Goal: Information Seeking & Learning: Learn about a topic

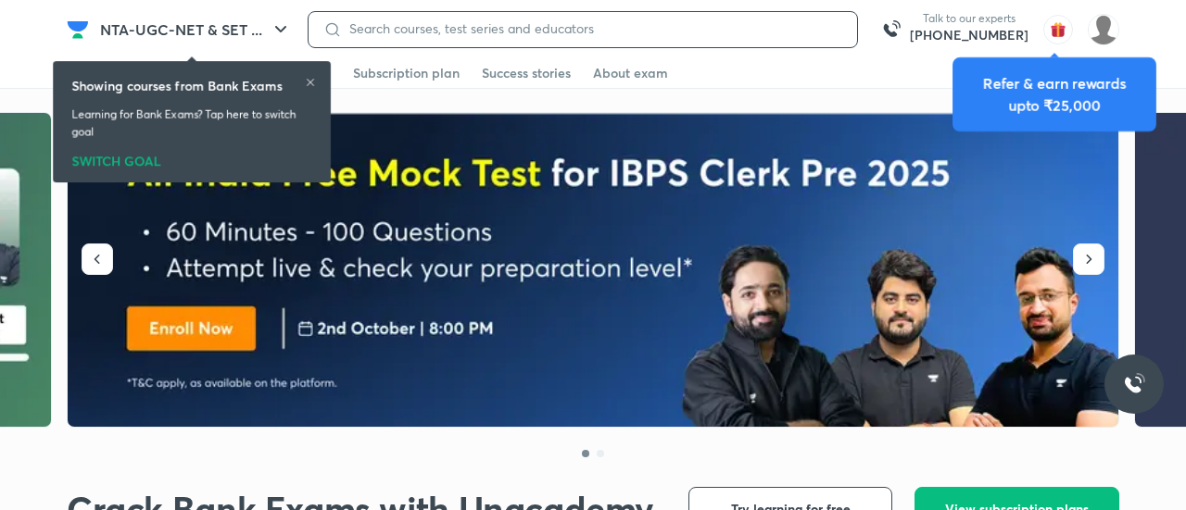
click at [554, 27] on input at bounding box center [592, 28] width 500 height 15
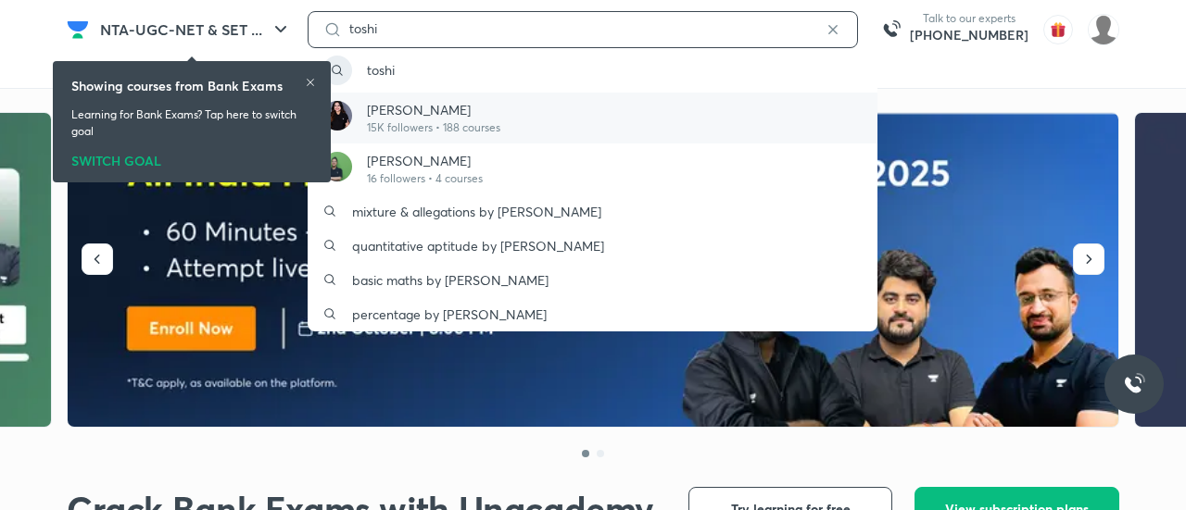
type input "toshi"
click at [429, 131] on p "15K followers • 188 courses" at bounding box center [433, 127] width 133 height 17
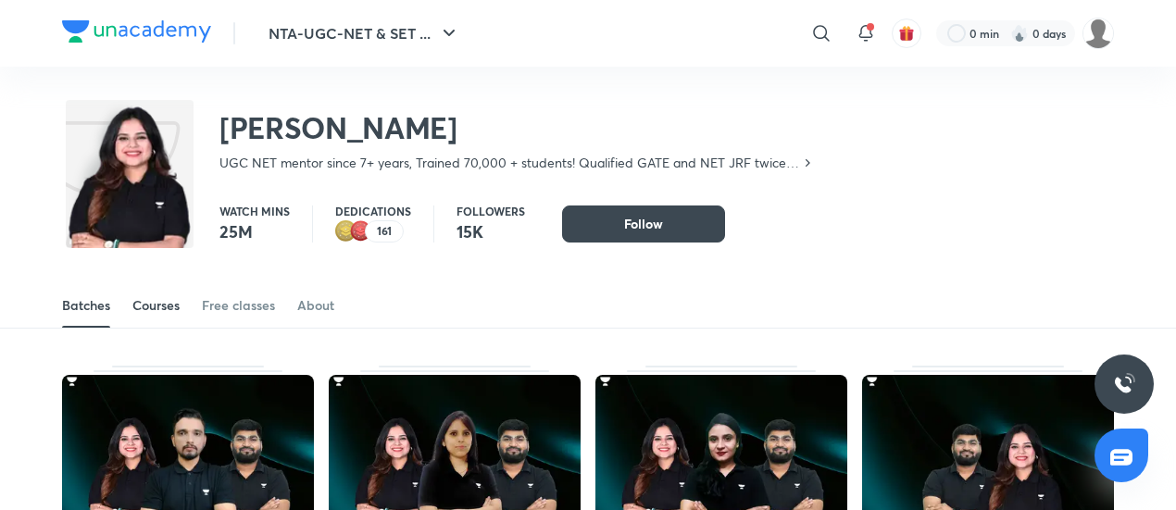
click at [154, 293] on link "Courses" at bounding box center [155, 305] width 47 height 44
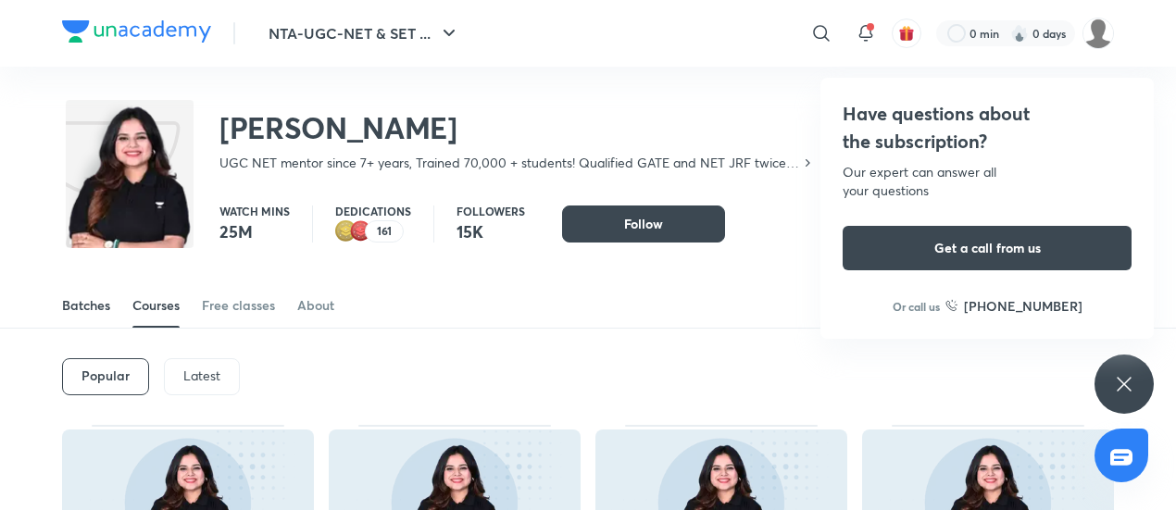
click at [104, 326] on span at bounding box center [86, 327] width 48 height 2
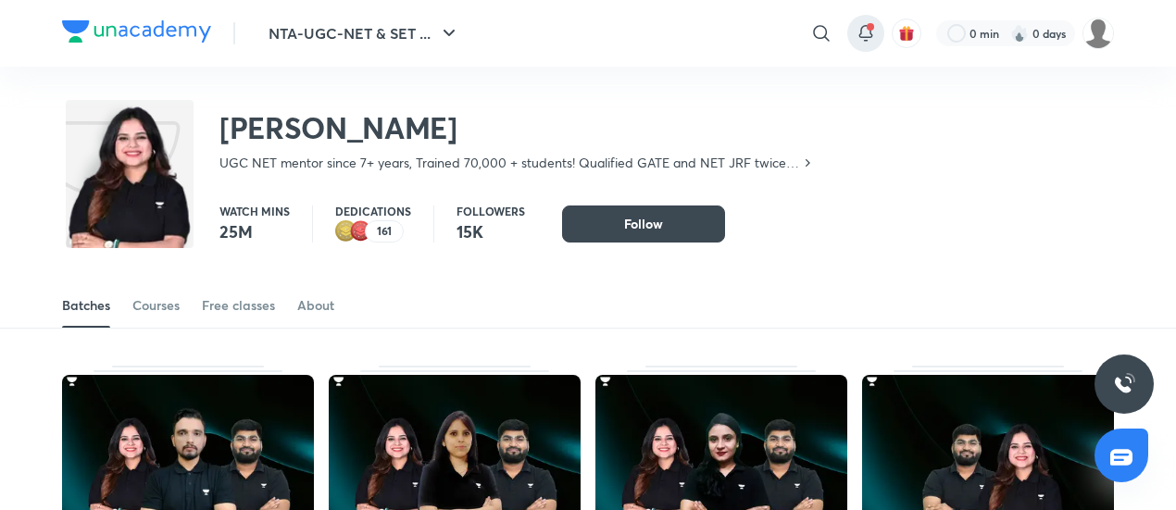
click at [873, 42] on icon at bounding box center [866, 33] width 22 height 22
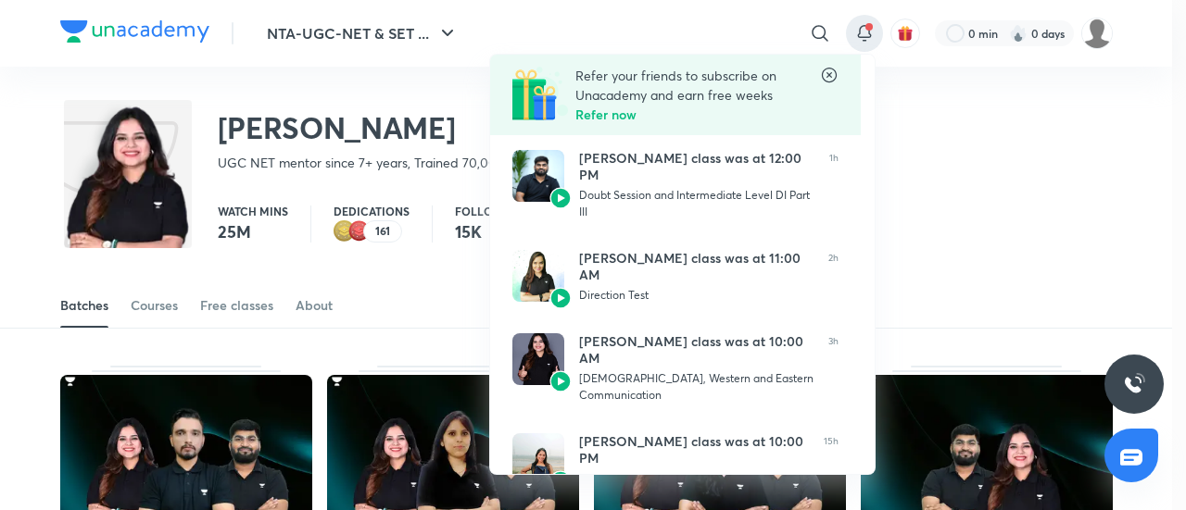
click at [815, 42] on div at bounding box center [593, 255] width 1186 height 510
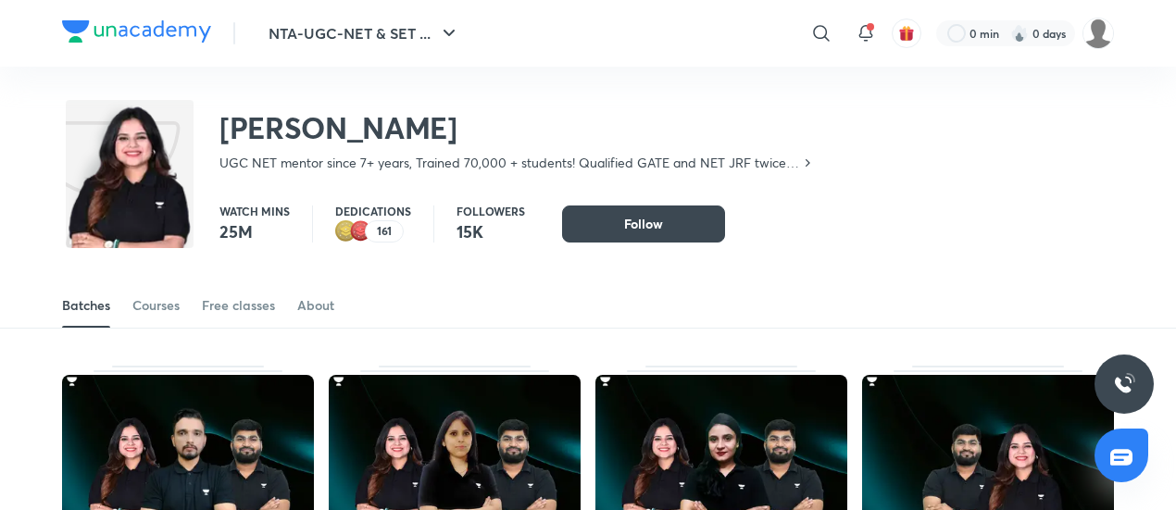
click at [815, 42] on icon at bounding box center [822, 33] width 22 height 22
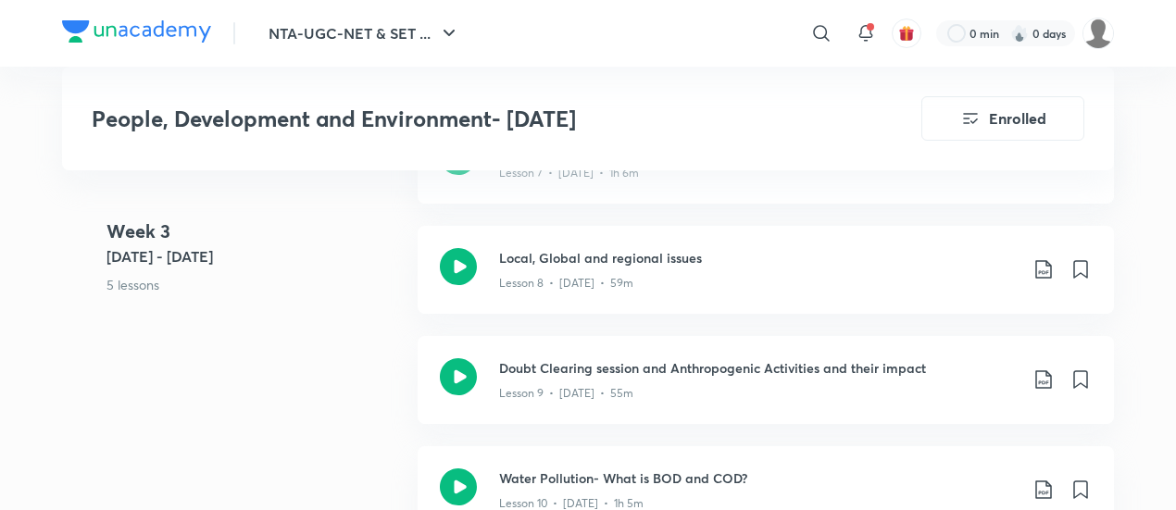
scroll to position [2022, 0]
click at [602, 291] on div "Lesson 8 • Aug 12 • 59m" at bounding box center [758, 279] width 519 height 24
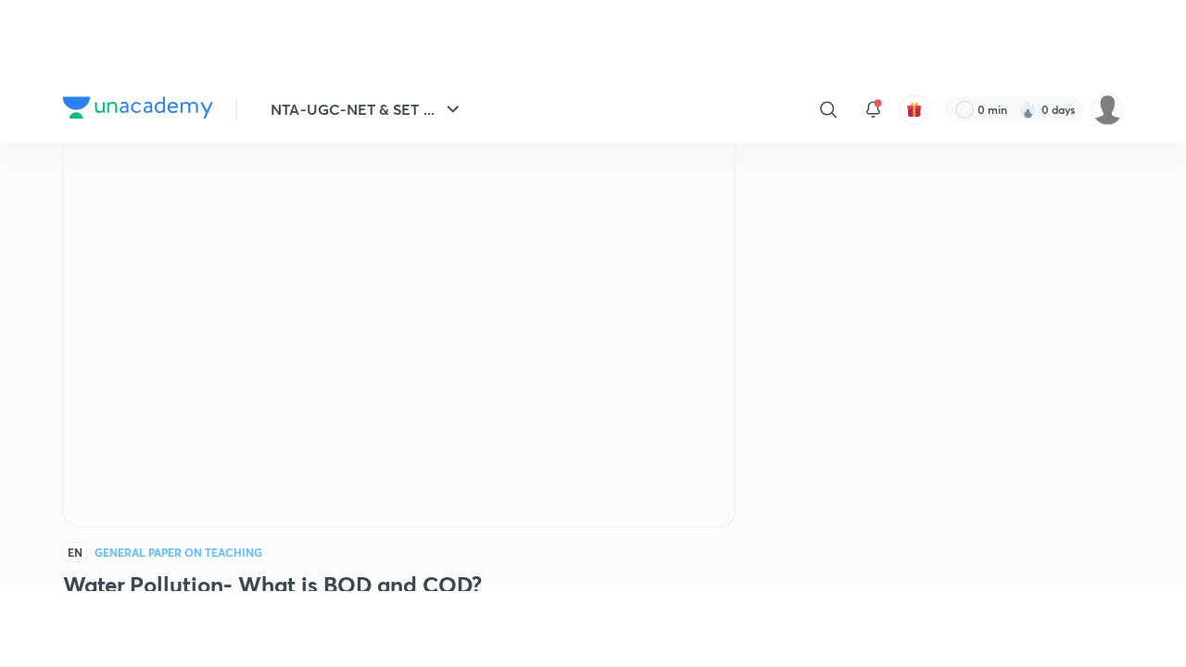
scroll to position [128, 0]
